Goal: Transaction & Acquisition: Purchase product/service

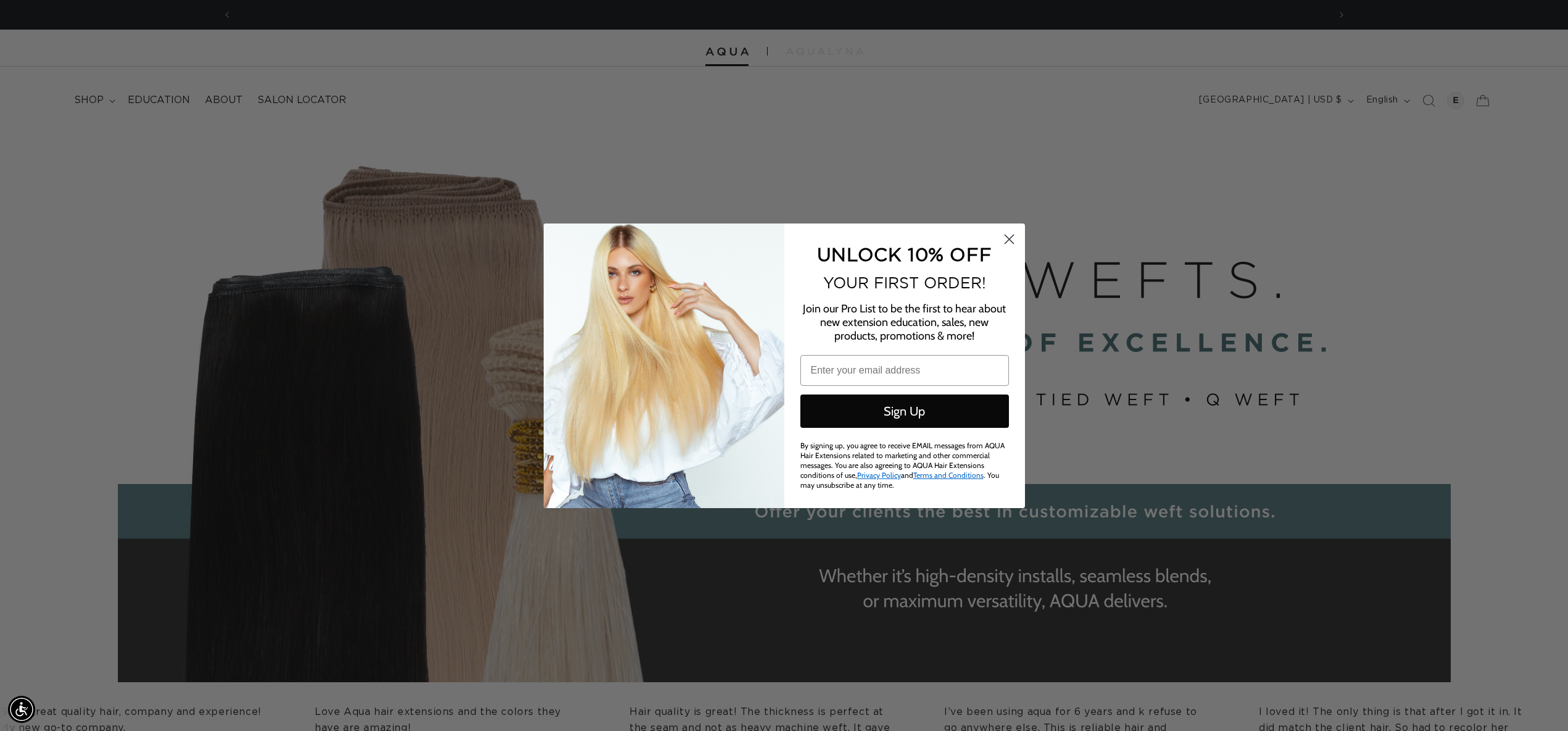
scroll to position [0, 2194]
click at [1004, 239] on circle "Close dialog" at bounding box center [1009, 238] width 21 height 21
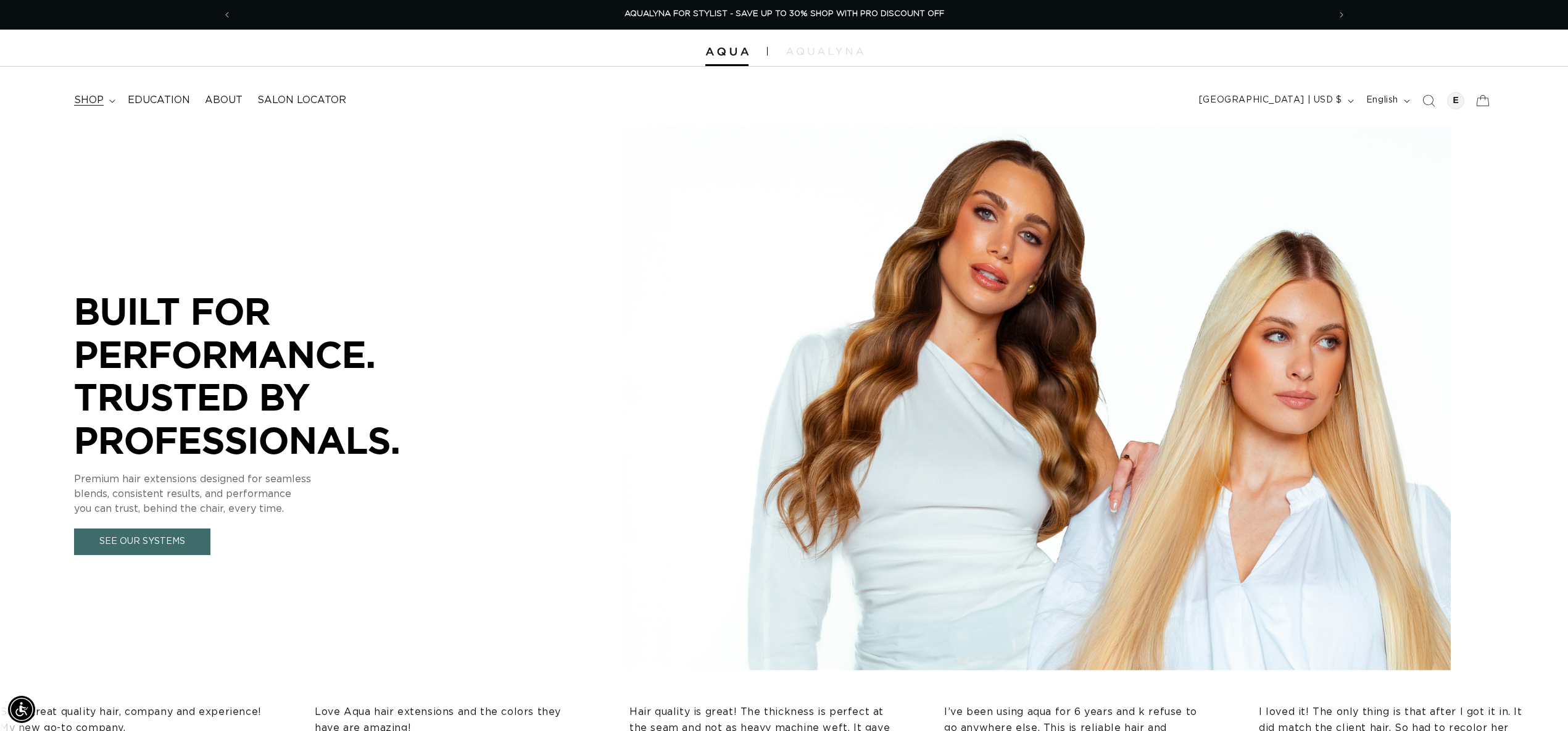
click at [73, 99] on summary "shop" at bounding box center [93, 100] width 53 height 28
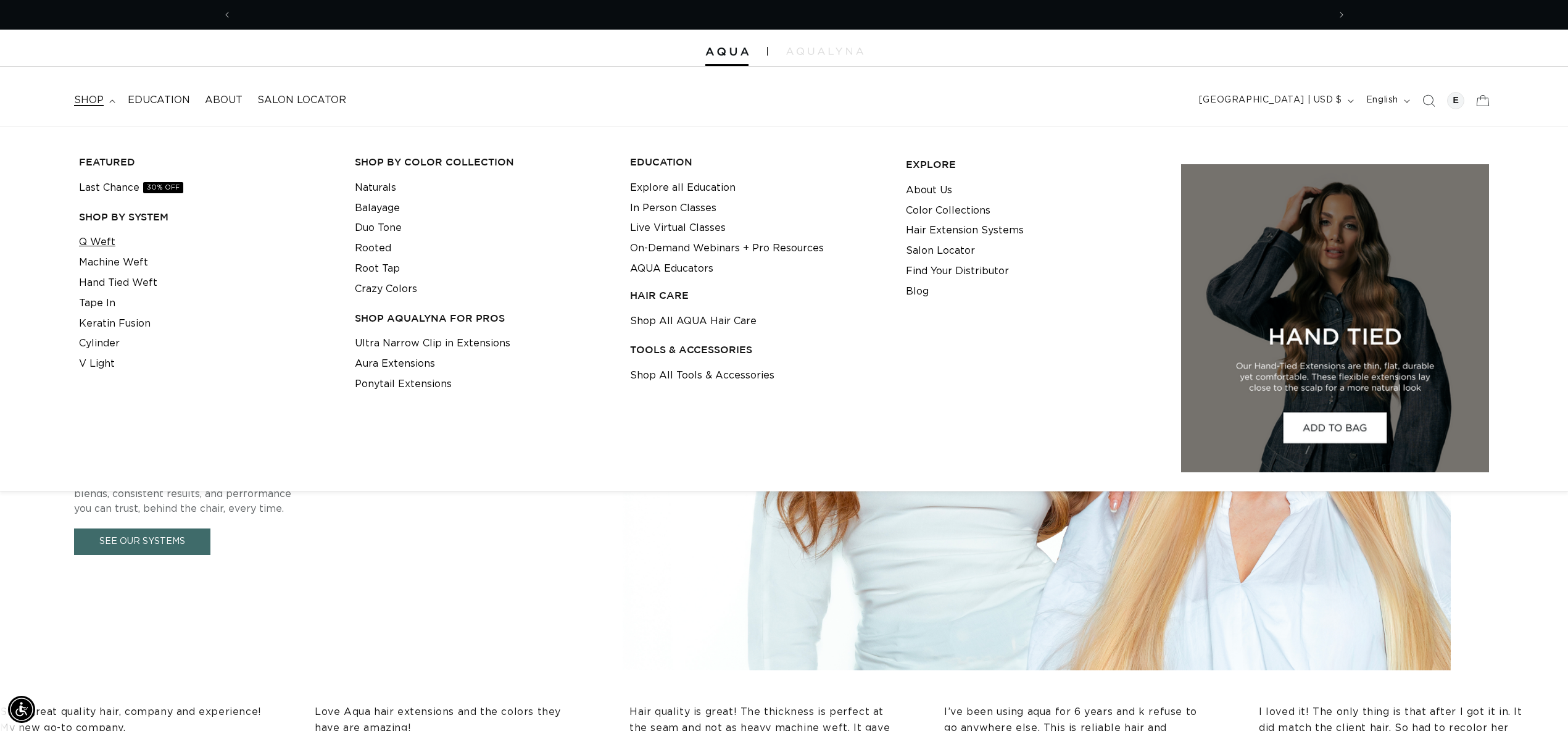
scroll to position [0, 0]
click at [99, 236] on link "Q Weft" at bounding box center [97, 242] width 36 height 21
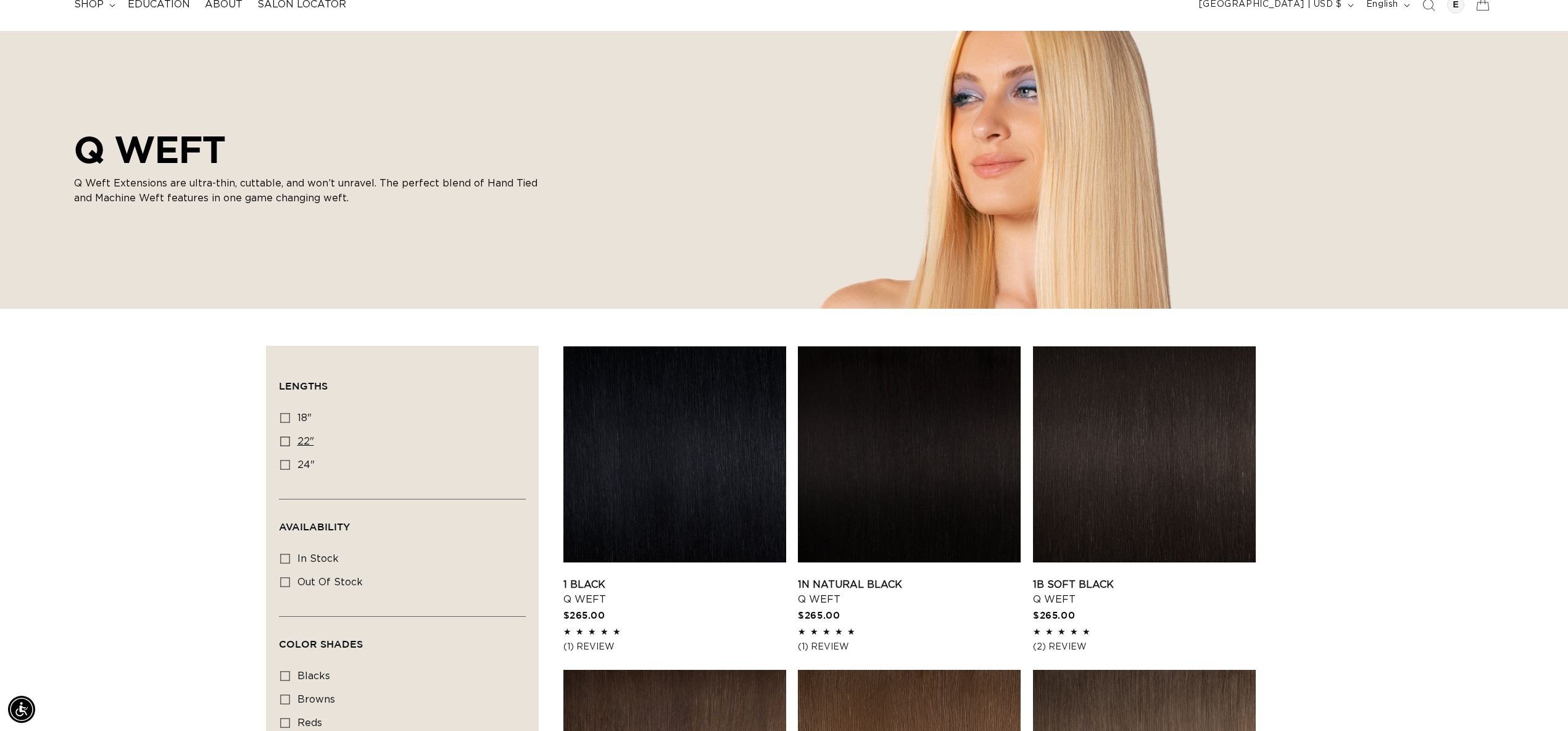
scroll to position [98, 0]
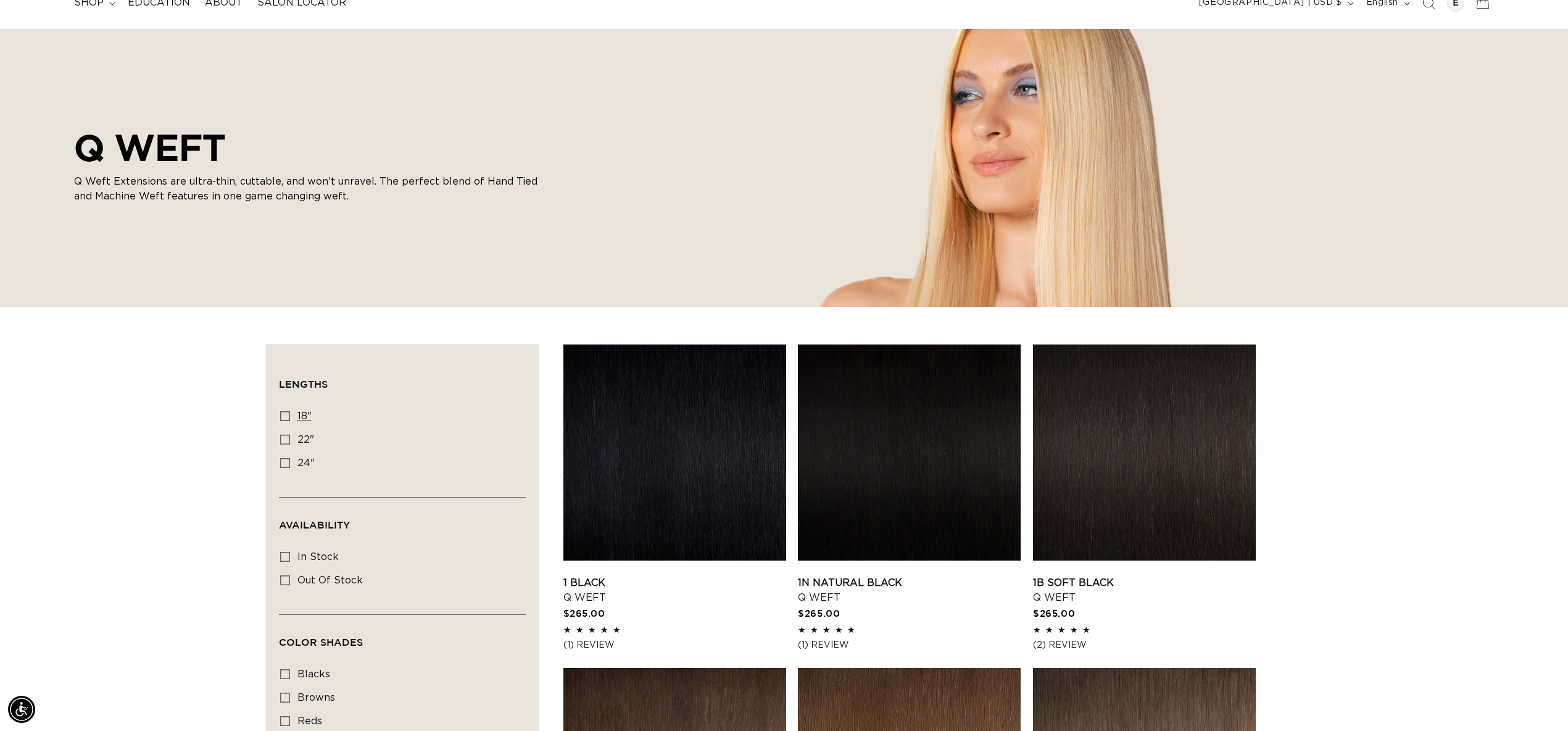
click at [298, 418] on span "18"" at bounding box center [305, 416] width 14 height 10
click at [290, 418] on input "18" 18" (5 products)" at bounding box center [285, 416] width 10 height 10
checkbox input "true"
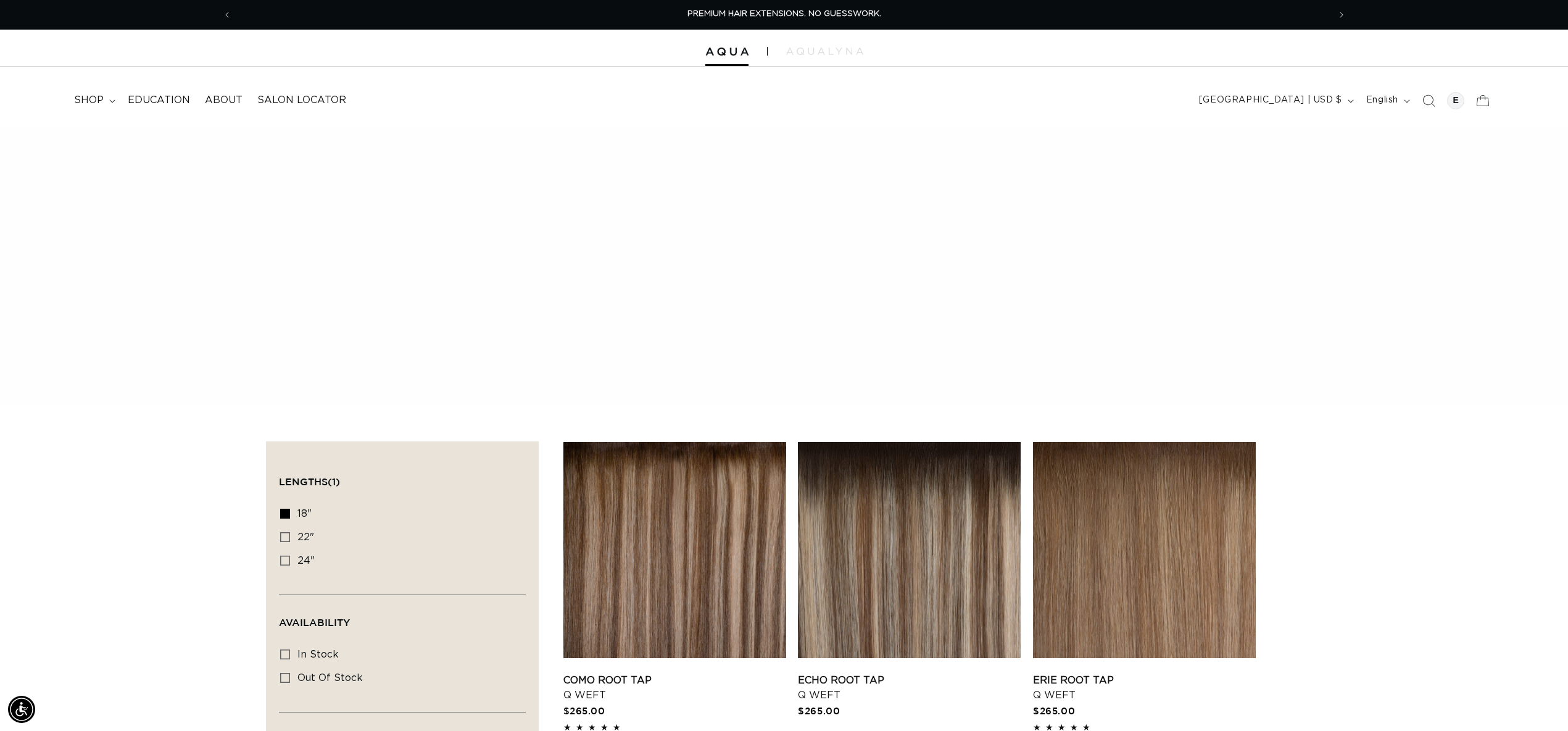
click at [1427, 104] on icon "Search" at bounding box center [1428, 100] width 12 height 12
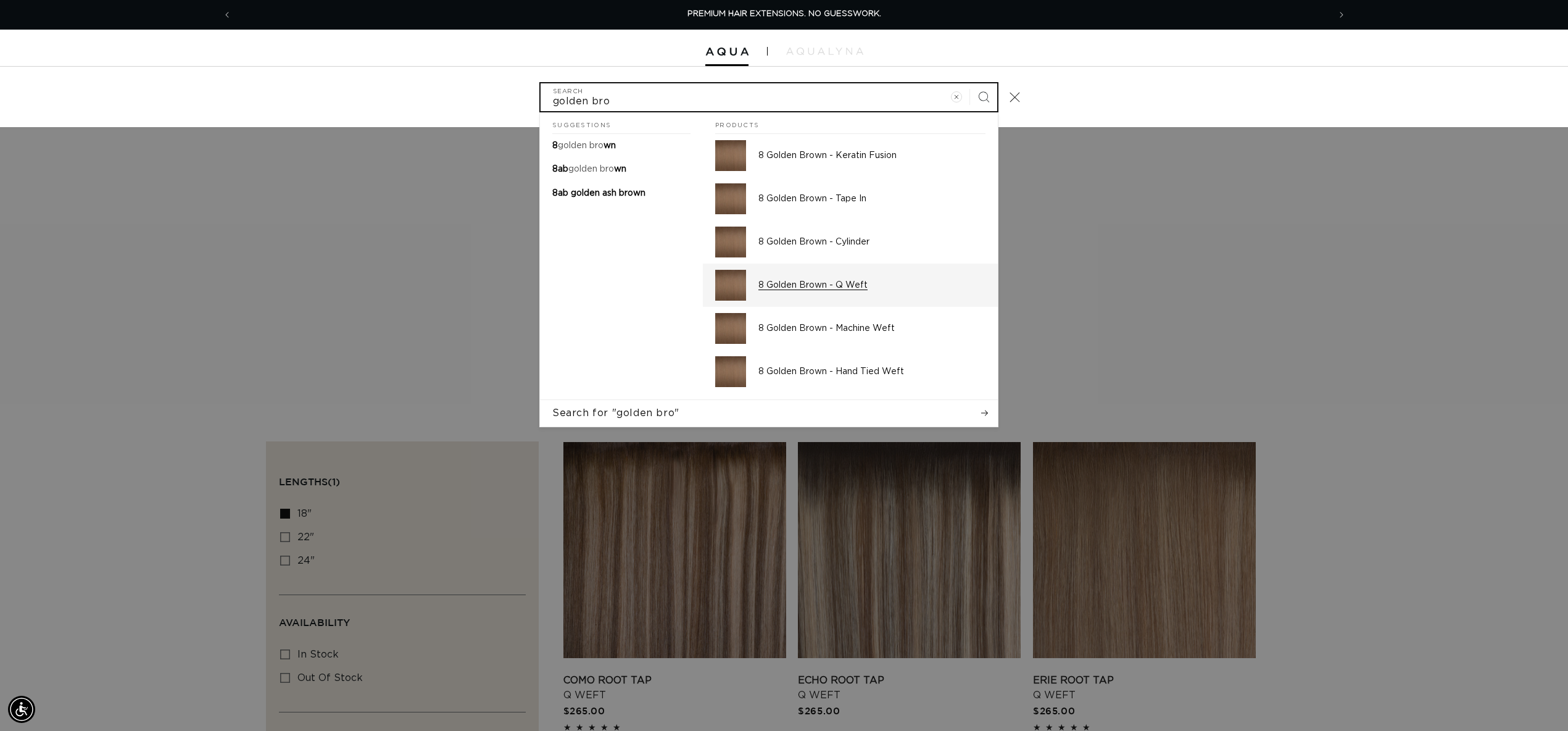
type input "golden bro"
click at [844, 280] on p "8 Golden Brown - Q Weft" at bounding box center [872, 285] width 227 height 11
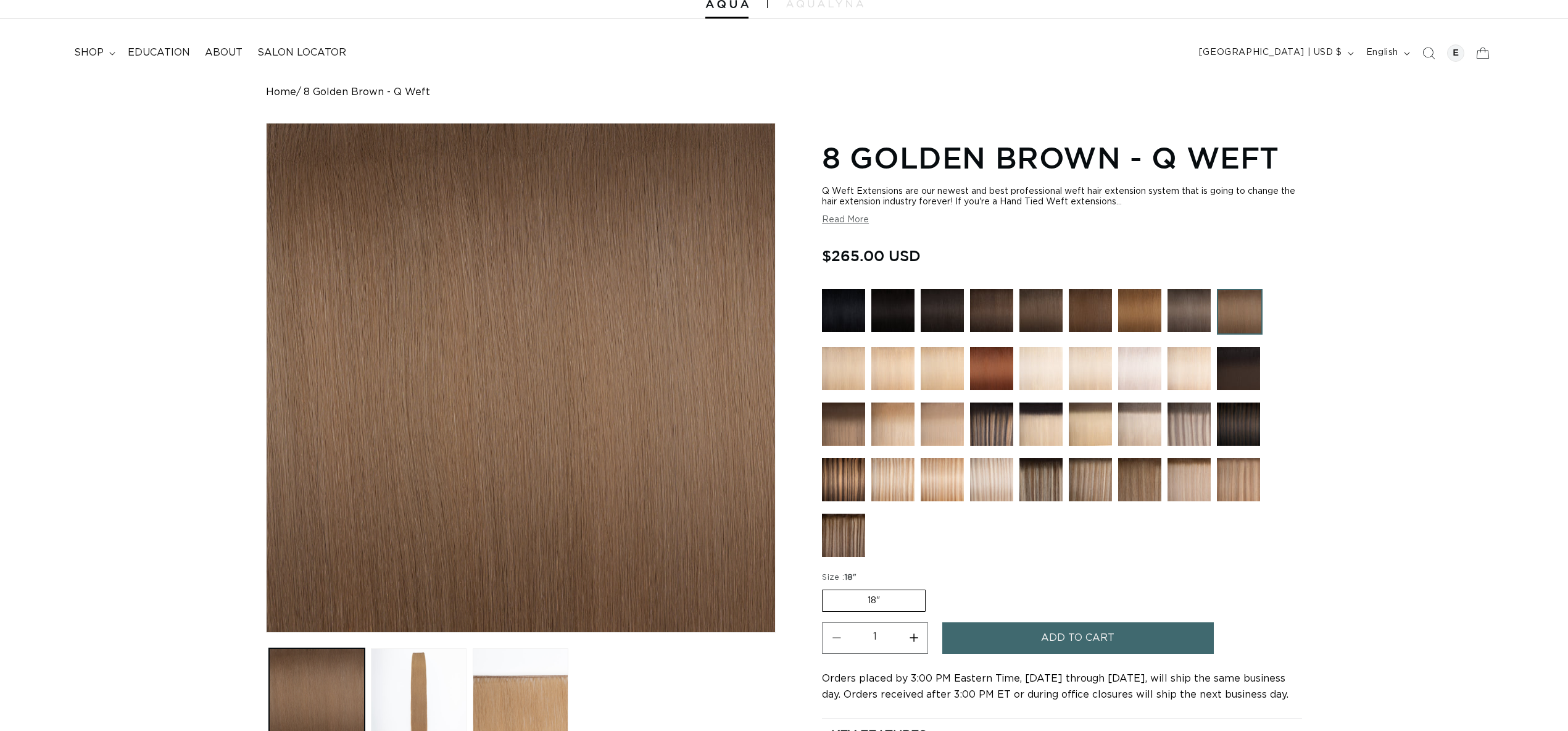
scroll to position [61, 0]
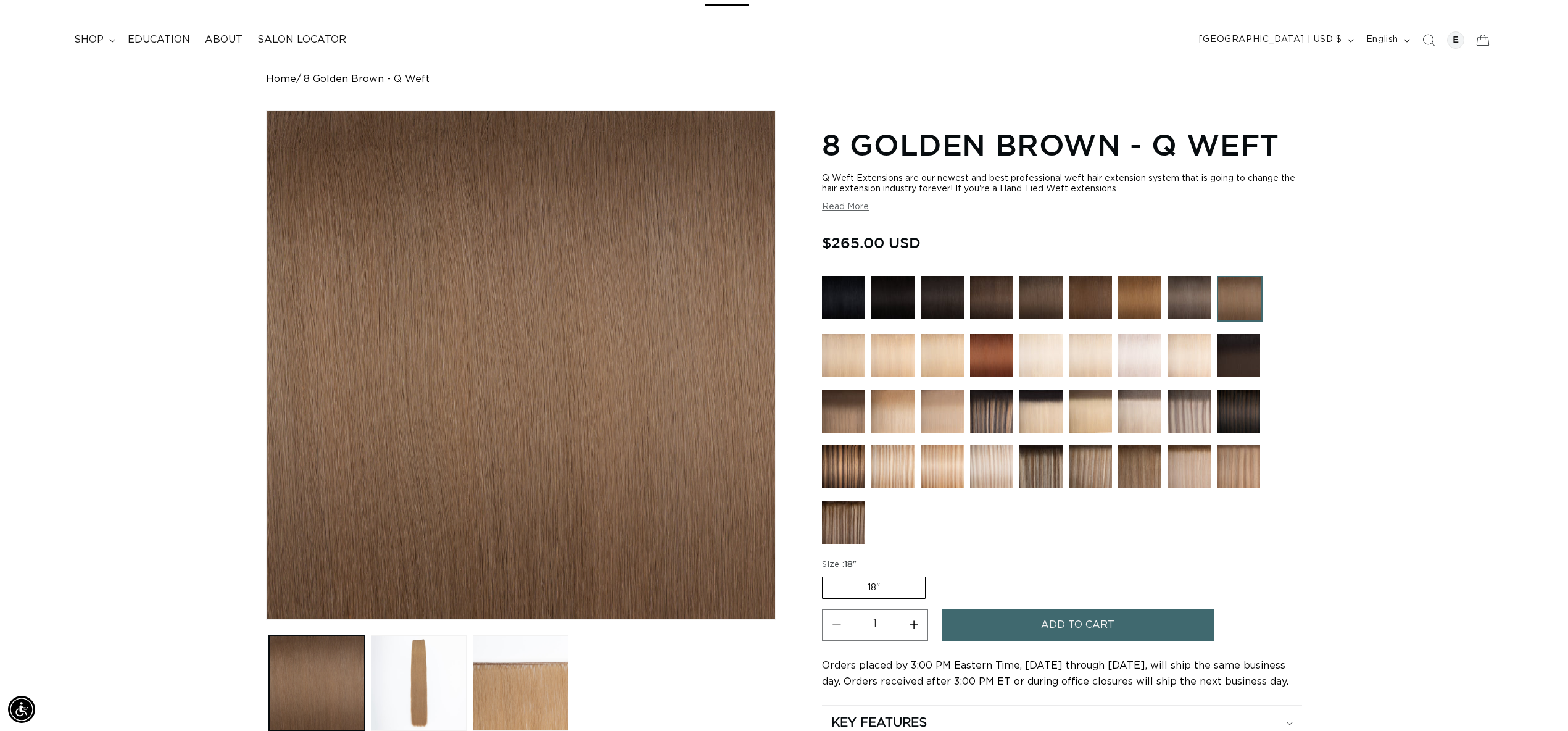
click at [1068, 625] on span "Add to cart" at bounding box center [1078, 625] width 73 height 31
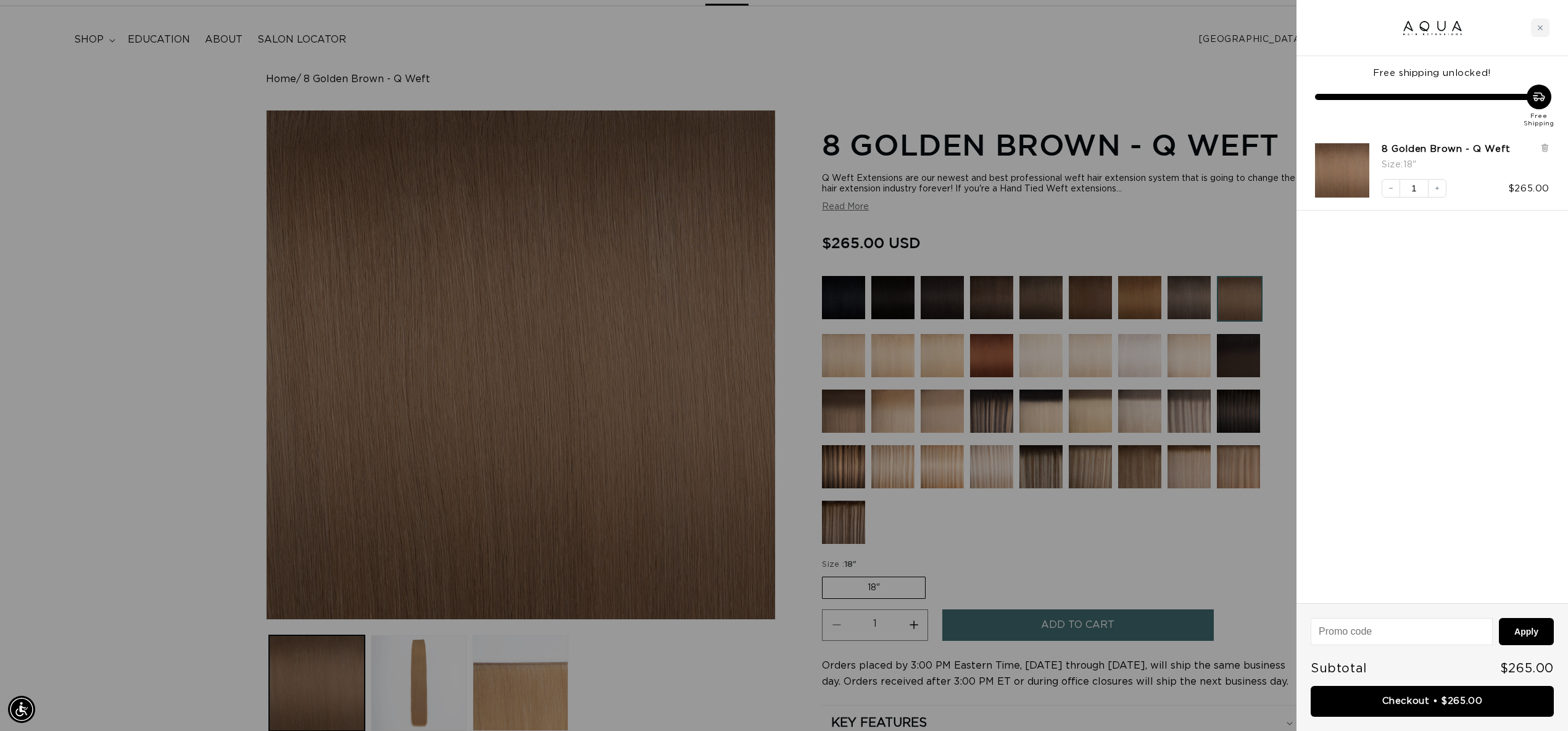
scroll to position [0, 1098]
drag, startPoint x: 930, startPoint y: 322, endPoint x: 928, endPoint y: 302, distance: 20.1
click at [930, 322] on div at bounding box center [784, 365] width 1568 height 731
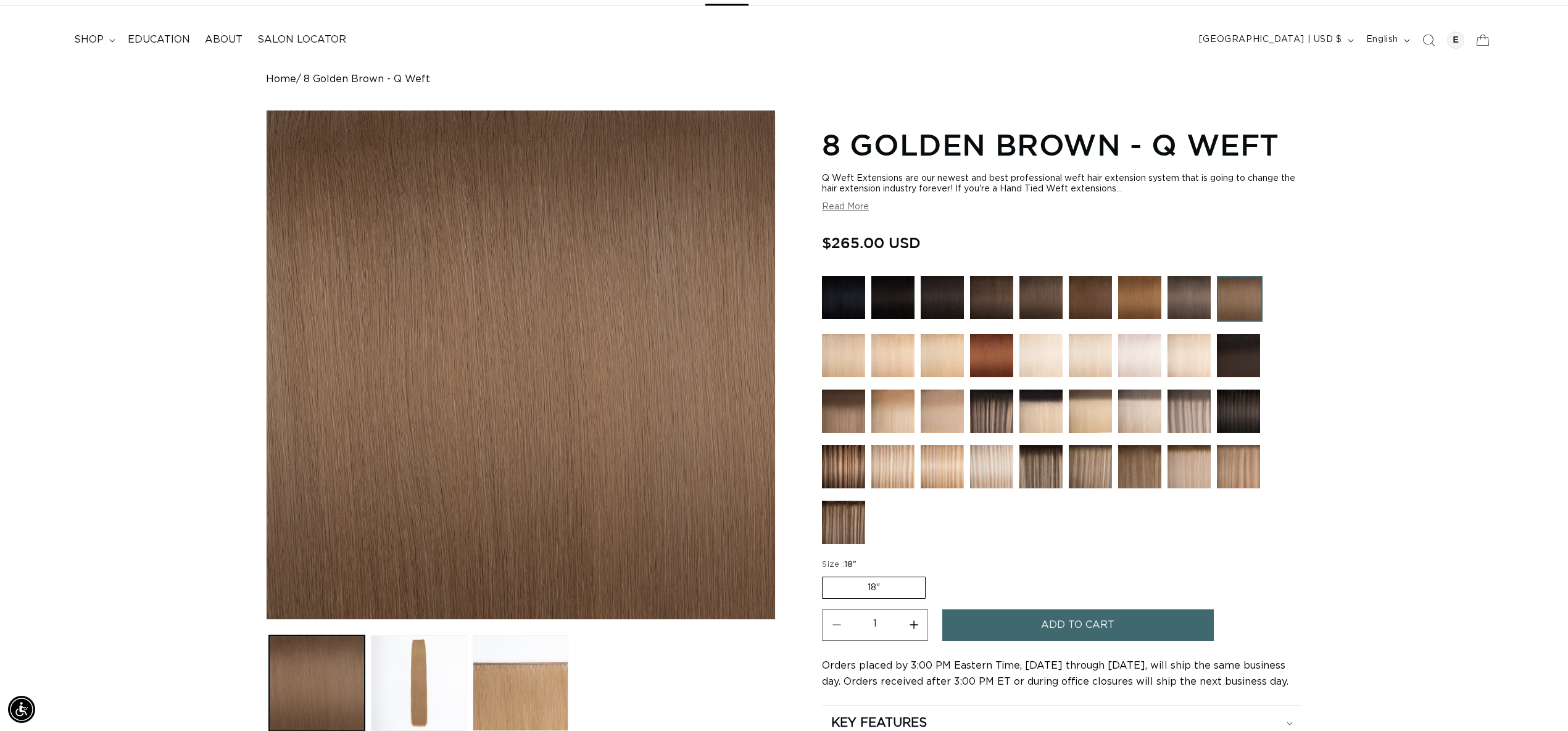
scroll to position [0, 2194]
click at [839, 363] on img at bounding box center [843, 355] width 43 height 43
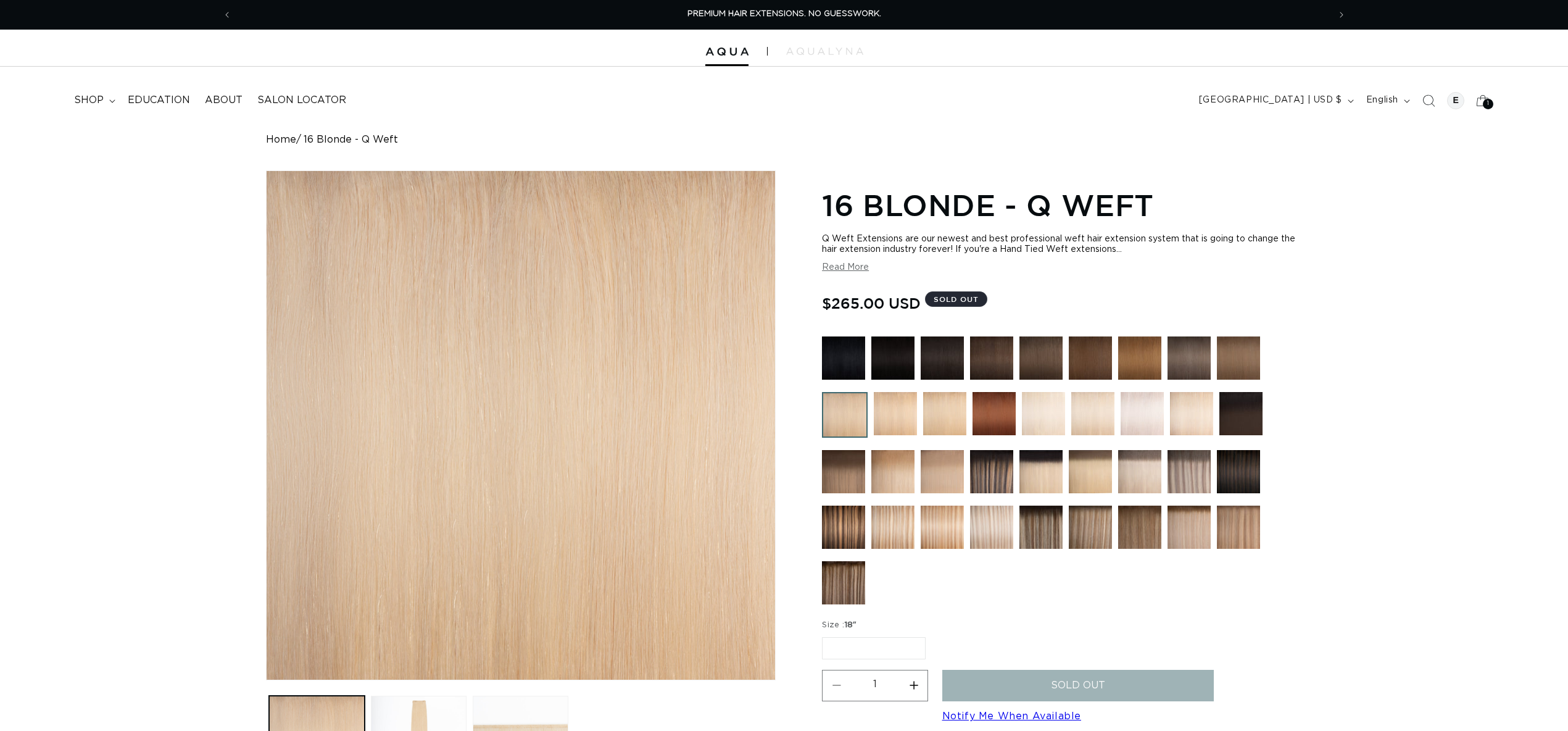
click at [893, 401] on img at bounding box center [895, 414] width 43 height 43
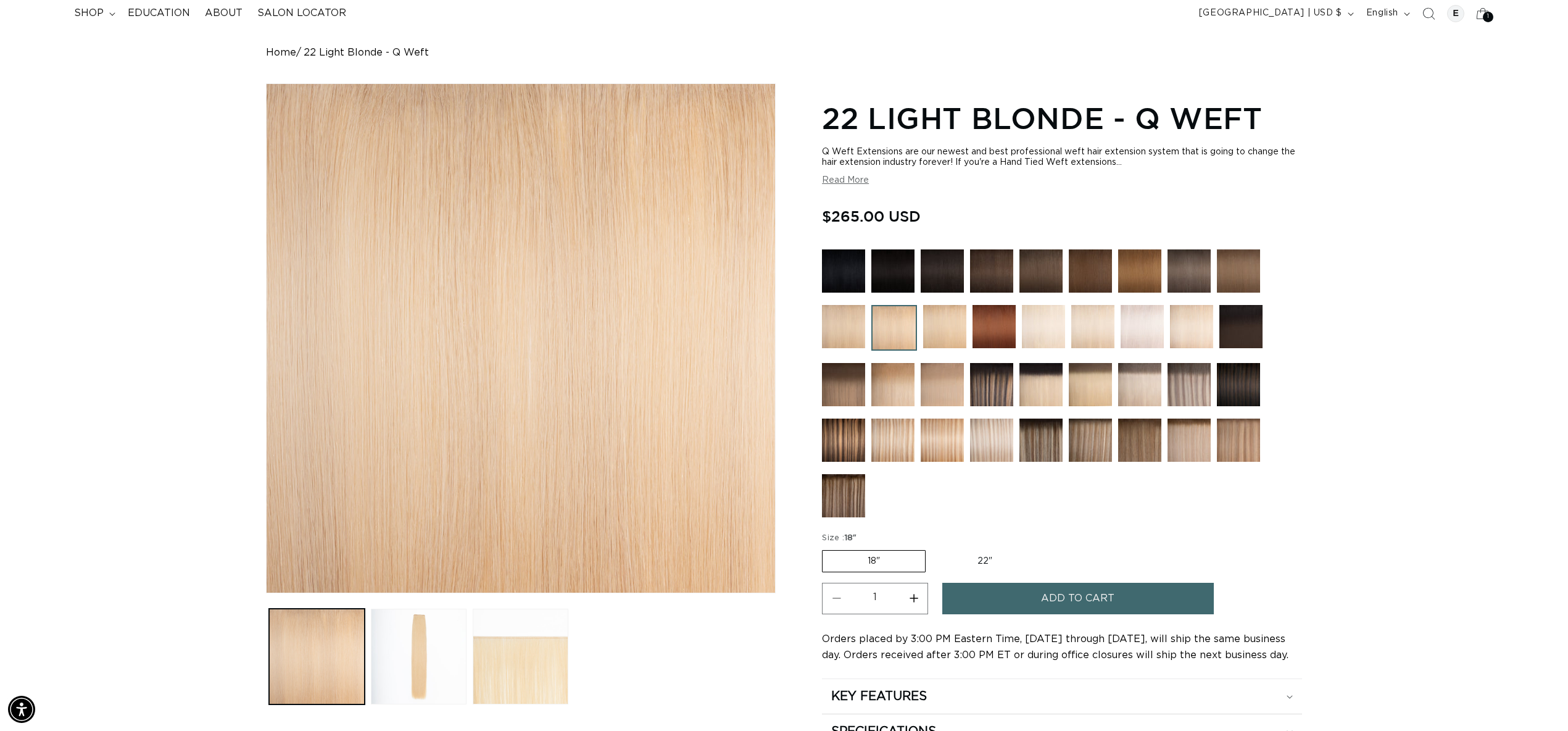
scroll to position [88, 0]
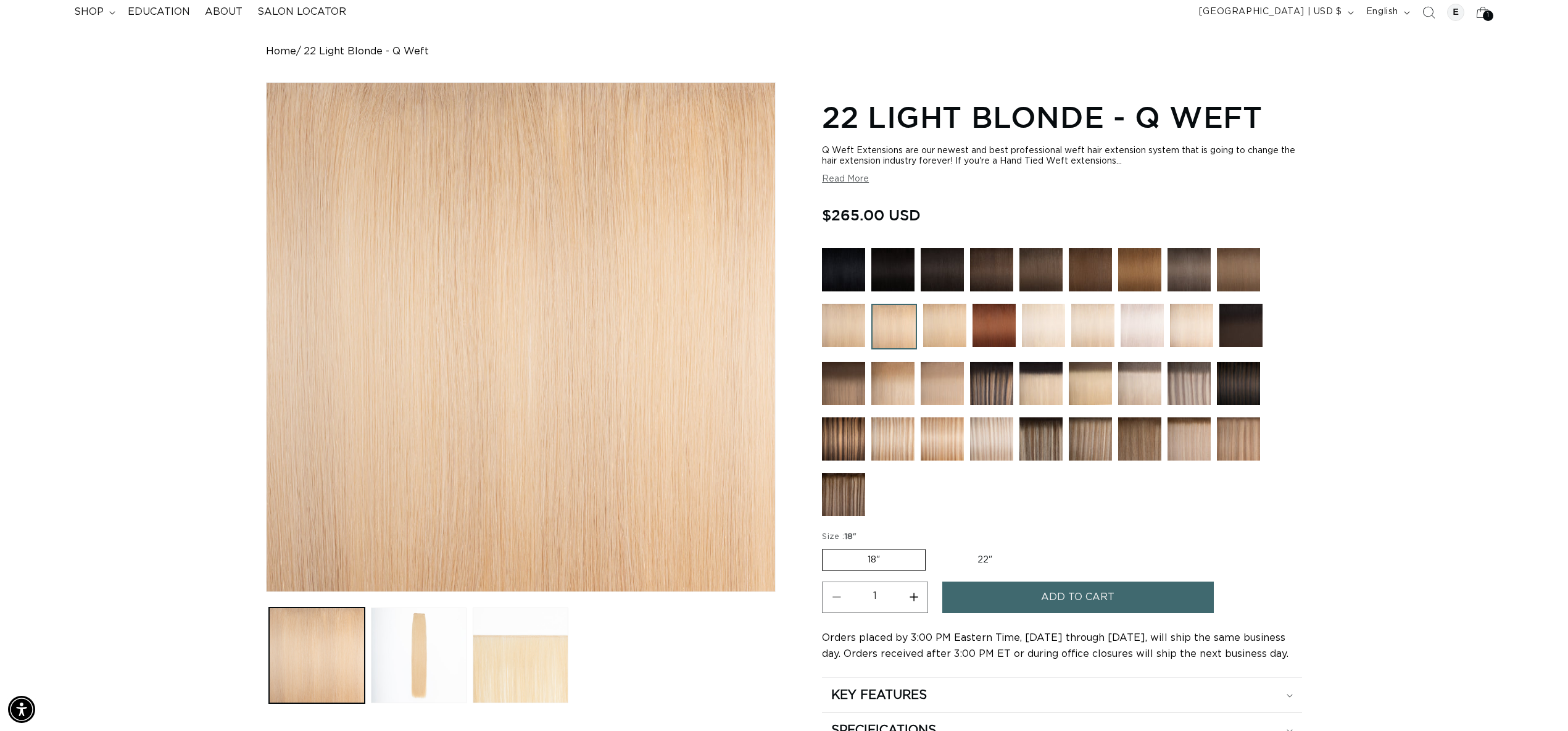
click at [1068, 589] on span "Add to cart" at bounding box center [1078, 597] width 73 height 31
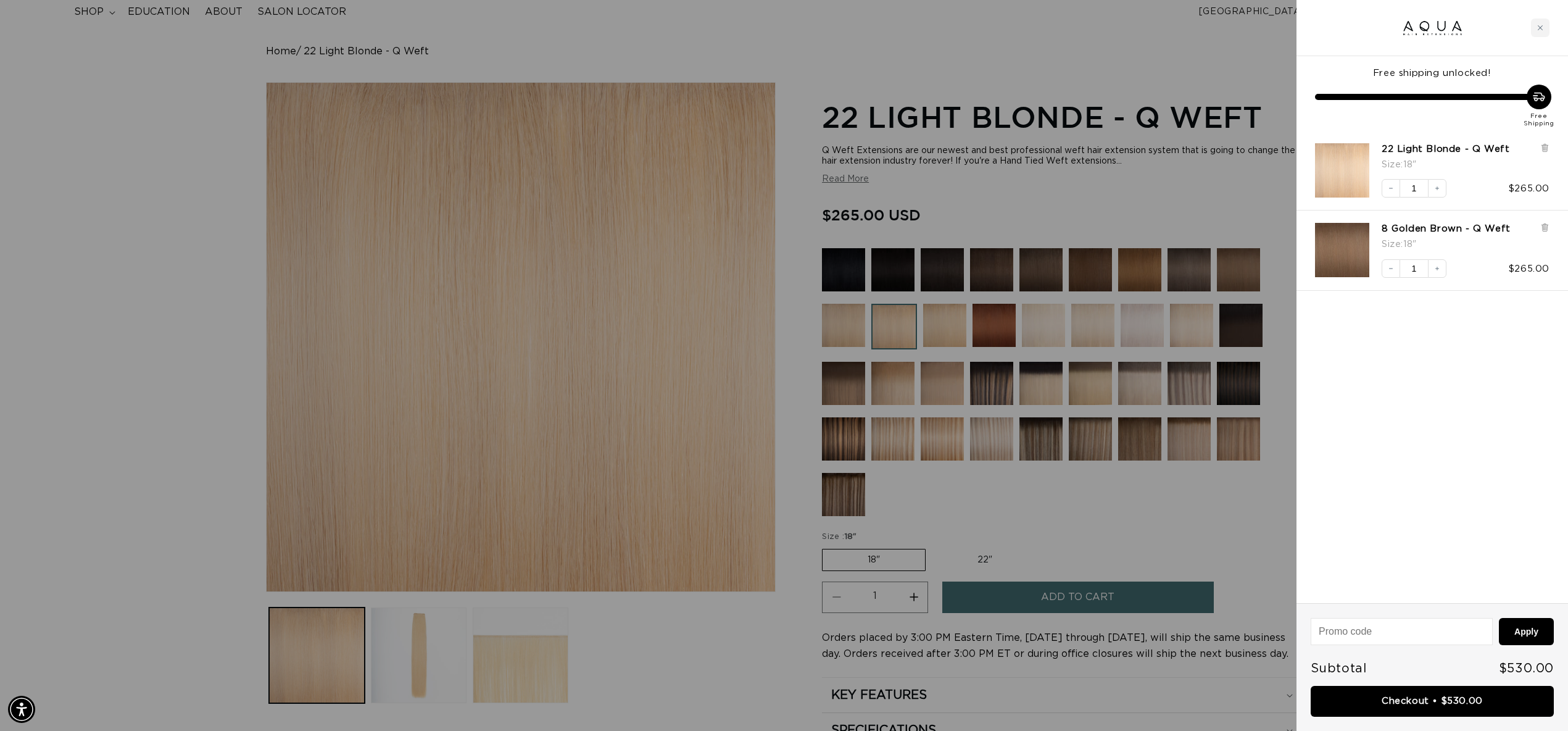
scroll to position [0, 1098]
click at [1389, 708] on link "Checkout • $530.00" at bounding box center [1433, 701] width 243 height 31
